Goal: Task Accomplishment & Management: Manage account settings

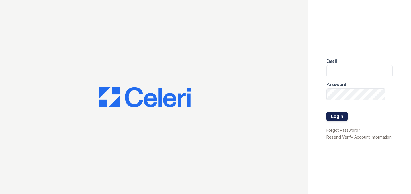
type input "[PERSON_NAME][EMAIL_ADDRESS][DOMAIN_NAME]"
click at [335, 115] on button "Login" at bounding box center [336, 116] width 21 height 9
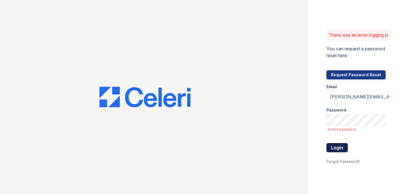
click at [344, 152] on button "Login" at bounding box center [336, 147] width 21 height 9
